Goal: Information Seeking & Learning: Check status

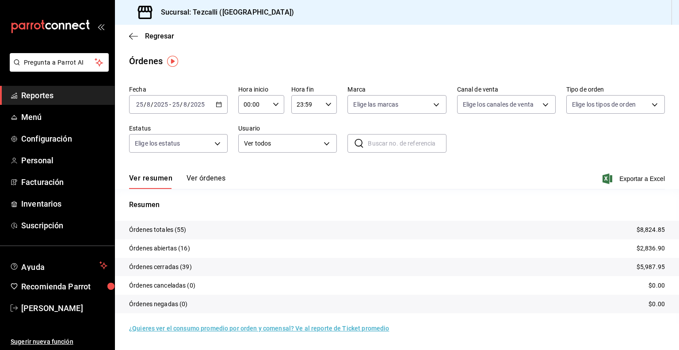
click at [66, 93] on span "Reportes" at bounding box center [64, 95] width 86 height 12
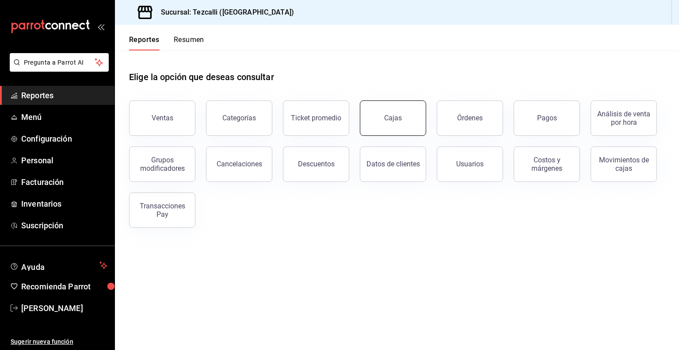
click at [370, 125] on button "Cajas" at bounding box center [393, 117] width 66 height 35
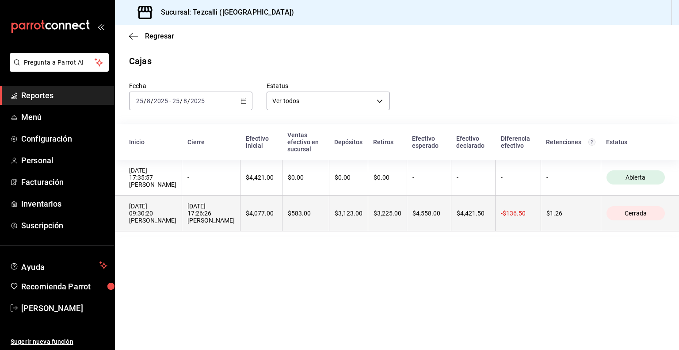
click at [282, 221] on th "$4,077.00" at bounding box center [261, 213] width 42 height 36
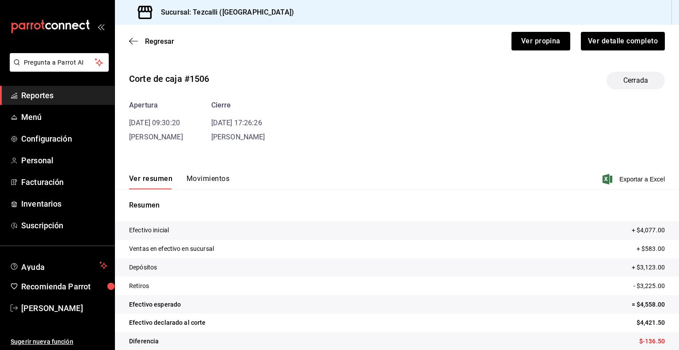
scroll to position [11, 0]
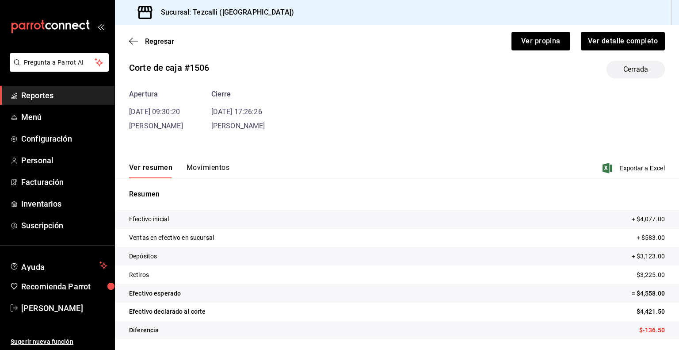
click at [200, 169] on button "Movimientos" at bounding box center [208, 170] width 43 height 15
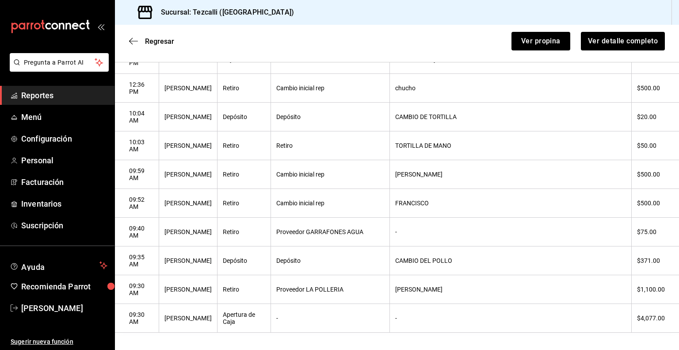
scroll to position [456, 0]
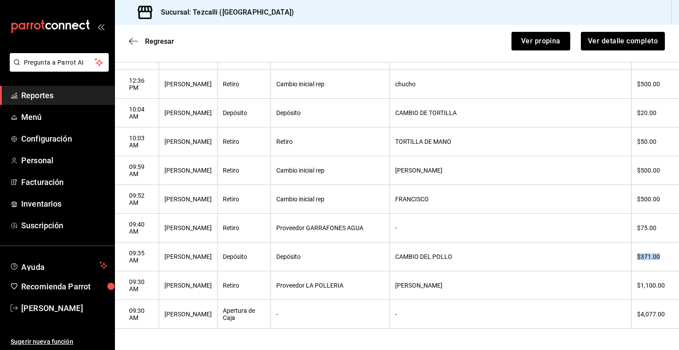
drag, startPoint x: 655, startPoint y: 255, endPoint x: 630, endPoint y: 256, distance: 24.8
click at [631, 256] on th "$371.00" at bounding box center [655, 256] width 48 height 29
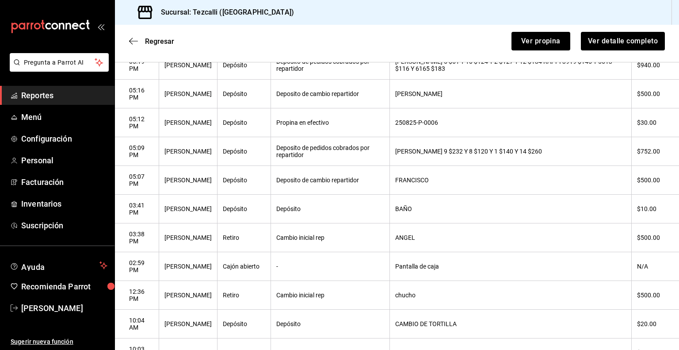
scroll to position [234, 0]
click at [149, 41] on span "Regresar" at bounding box center [159, 41] width 29 height 8
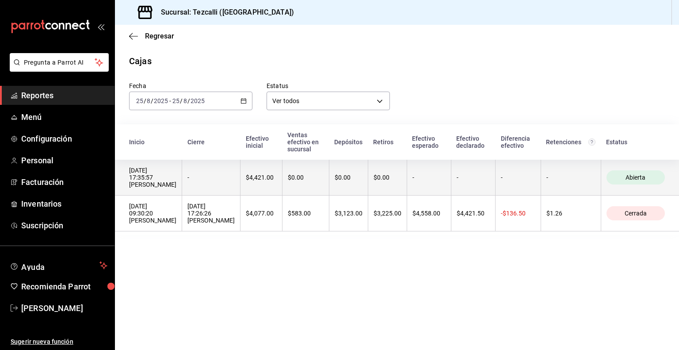
click at [203, 185] on th "-" at bounding box center [211, 178] width 58 height 36
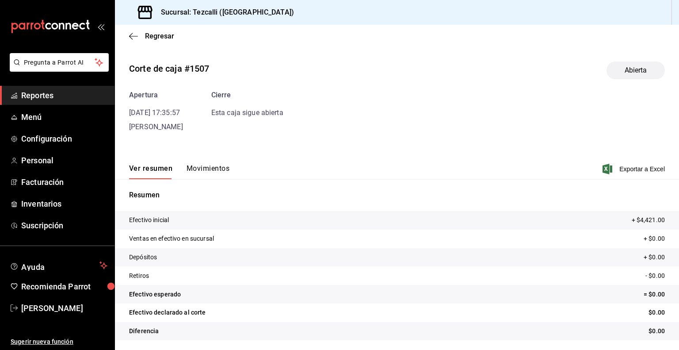
click at [157, 131] on div "[PERSON_NAME]" at bounding box center [156, 127] width 54 height 11
click at [171, 129] on span "[PERSON_NAME]" at bounding box center [156, 126] width 54 height 8
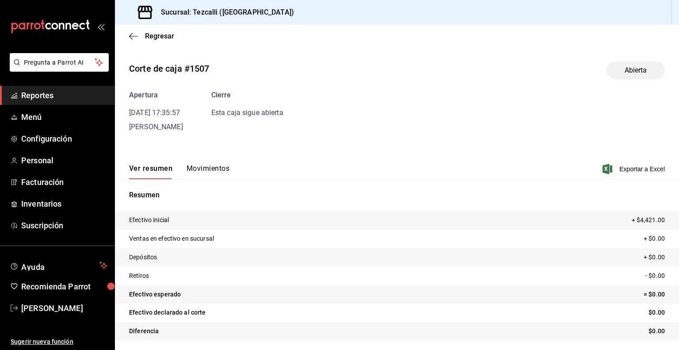
click at [224, 133] on div "Corte de caja #1507 Abierta Apertura [DATE] 17:35:57 [PERSON_NAME] Esta caja si…" at bounding box center [397, 202] width 564 height 296
click at [207, 173] on button "Movimientos" at bounding box center [208, 170] width 43 height 15
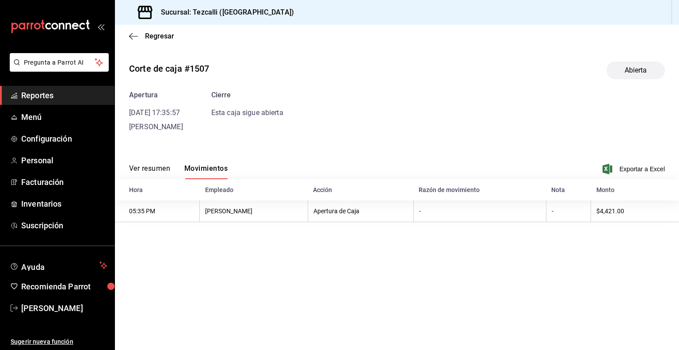
scroll to position [0, 0]
click at [140, 167] on button "Ver resumen" at bounding box center [149, 171] width 41 height 15
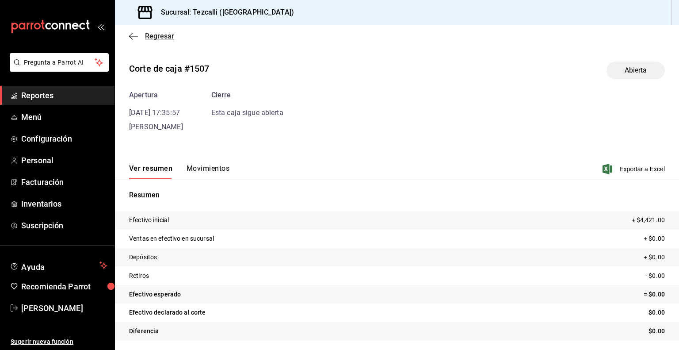
click at [143, 40] on span "Regresar" at bounding box center [151, 36] width 45 height 8
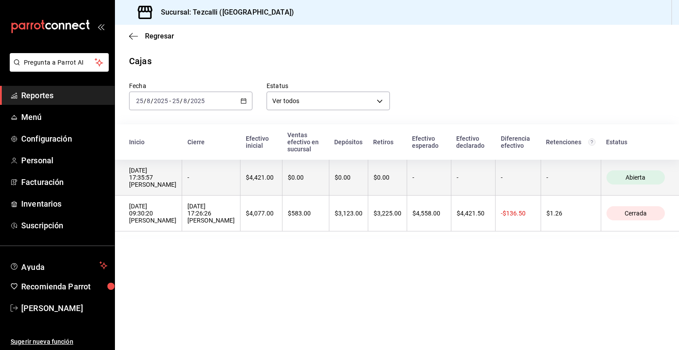
click at [272, 180] on div "$4,421.00" at bounding box center [261, 177] width 31 height 7
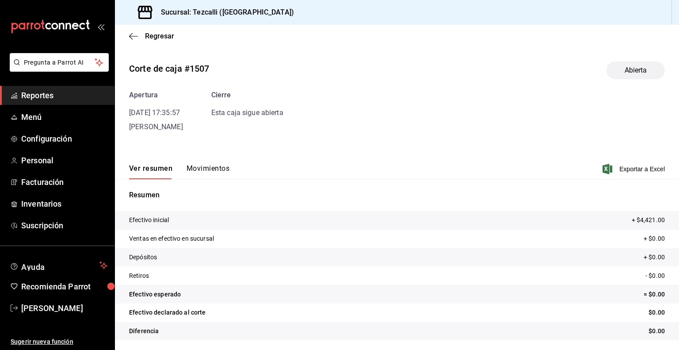
click at [87, 99] on span "Reportes" at bounding box center [64, 95] width 86 height 12
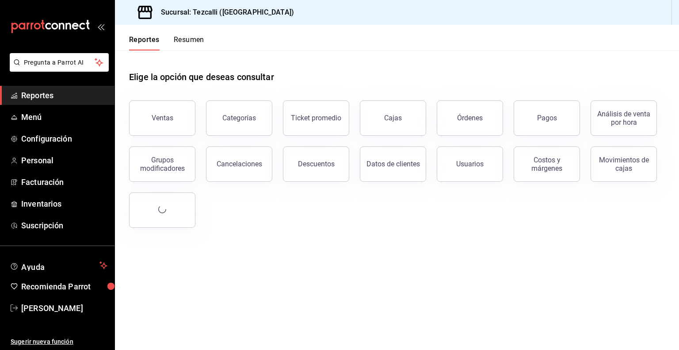
click at [473, 97] on div "Órdenes" at bounding box center [464, 113] width 77 height 46
click at [472, 110] on button "Órdenes" at bounding box center [470, 117] width 66 height 35
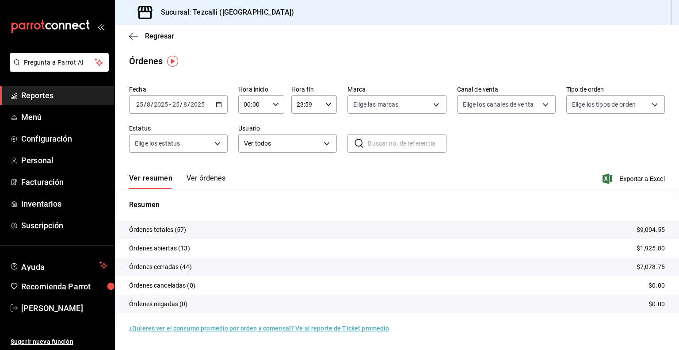
click at [182, 103] on span "/" at bounding box center [181, 104] width 3 height 7
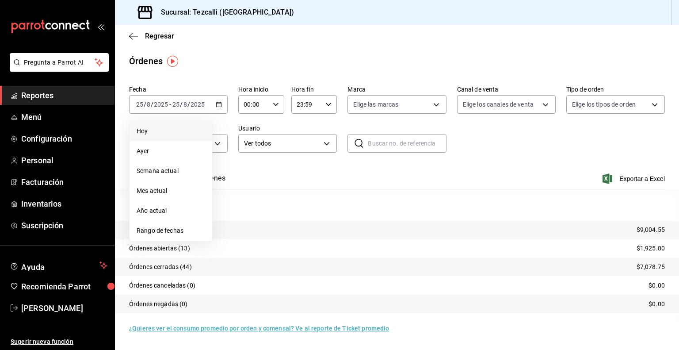
click at [177, 139] on li "Hoy" at bounding box center [170, 131] width 83 height 20
